Goal: Find specific page/section: Find specific page/section

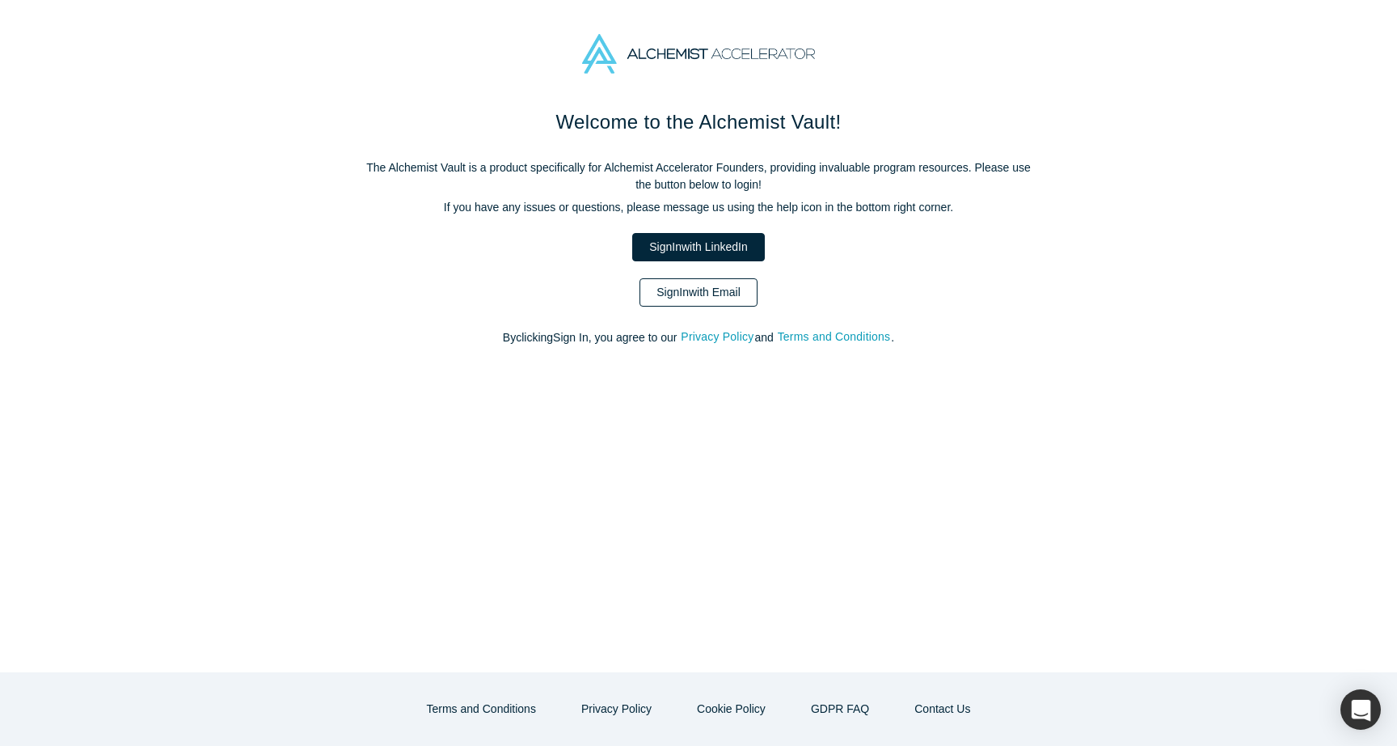
click at [727, 296] on link "Sign In with Email" at bounding box center [699, 292] width 118 height 28
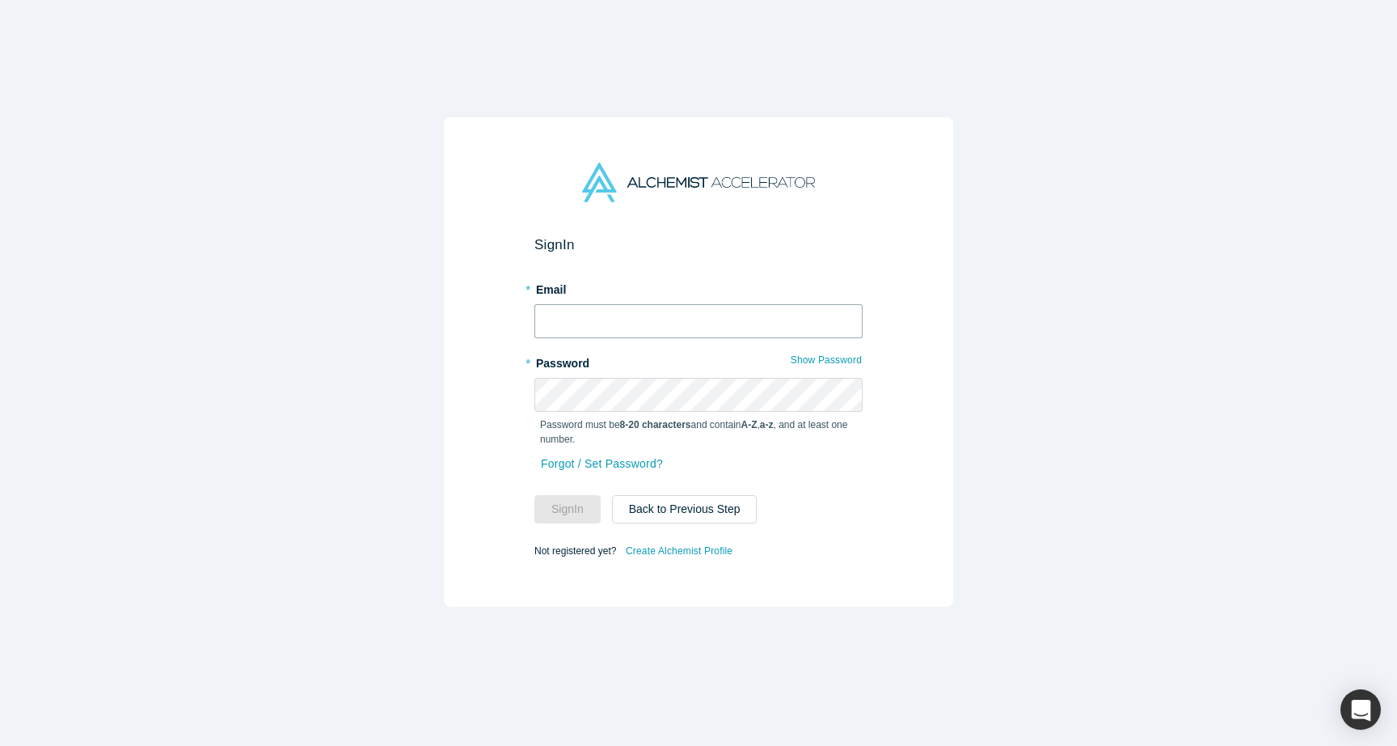
type input "[PERSON_NAME][EMAIL_ADDRESS][DOMAIN_NAME]"
click at [579, 492] on div "Forgot / Set Password?" at bounding box center [698, 473] width 328 height 43
click at [575, 507] on button "Sign In" at bounding box center [567, 509] width 66 height 28
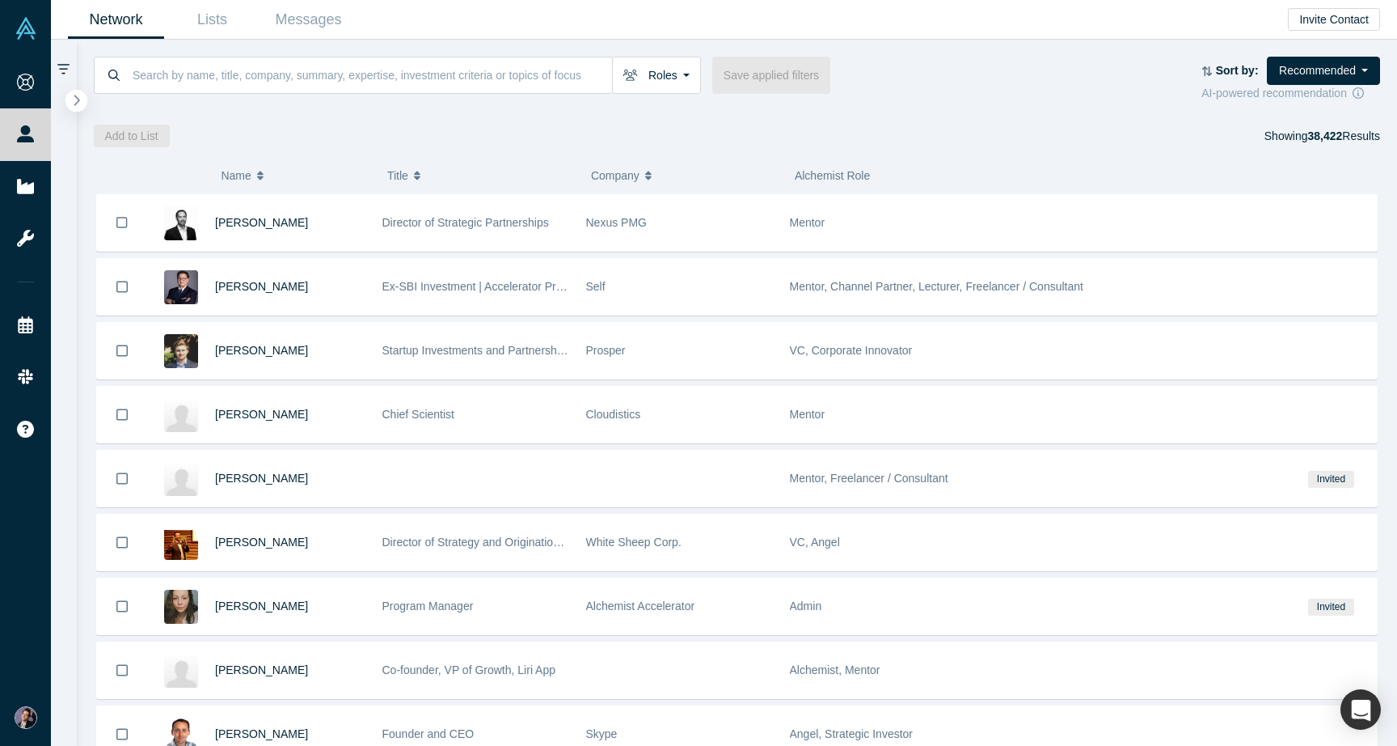
click at [82, 95] on button "button" at bounding box center [76, 101] width 22 height 22
